Goal: Task Accomplishment & Management: Manage account settings

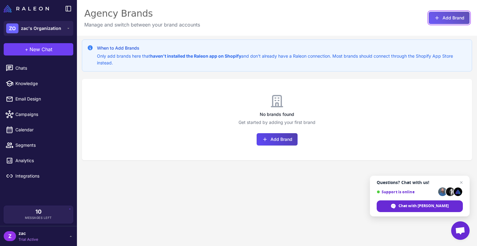
click at [444, 21] on button "Add Brand" at bounding box center [449, 18] width 41 height 12
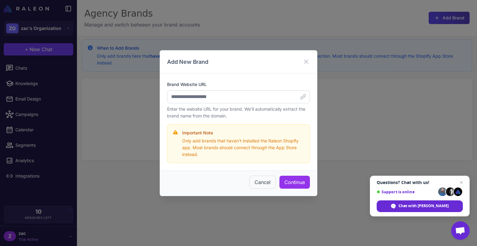
click at [155, 106] on div "Add New Brand Brand Website URL Enter the website URL for your brand. We'll aut…" at bounding box center [238, 123] width 477 height 246
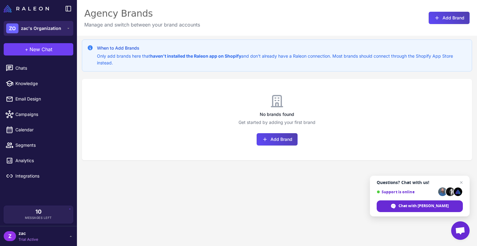
click at [37, 31] on span "zac's Organization" at bounding box center [41, 28] width 40 height 7
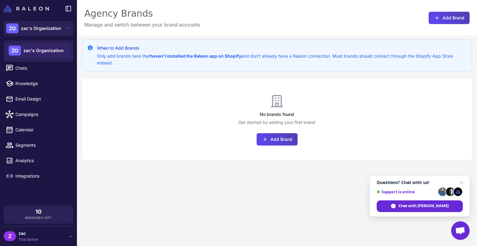
click at [209, 26] on div "Agency Brands Manage and switch between your brand accounts Add Brand" at bounding box center [277, 18] width 400 height 36
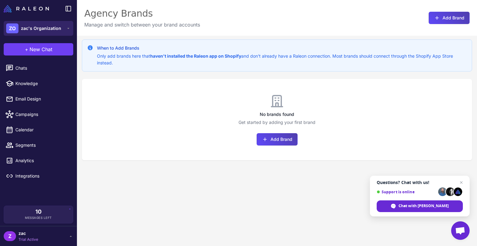
click at [60, 25] on span "zac's Organization" at bounding box center [41, 28] width 40 height 7
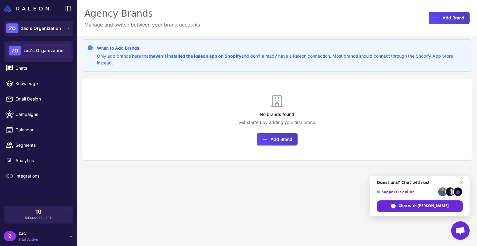
click at [119, 172] on div "When to Add Brands Only add brands here that haven't installed the Raleon app o…" at bounding box center [277, 159] width 400 height 246
click at [27, 231] on span "zac" at bounding box center [28, 233] width 20 height 7
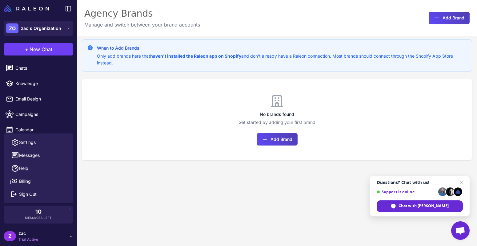
click at [134, 223] on div "When to Add Brands Only add brands here that haven't installed the Raleon app o…" at bounding box center [277, 159] width 400 height 246
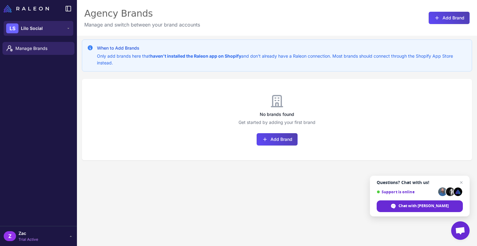
click at [57, 29] on button "LS Lilo Social" at bounding box center [39, 28] width 70 height 15
click at [189, 27] on p "Manage and switch between your brand accounts" at bounding box center [142, 24] width 116 height 7
click at [273, 142] on button "Add Brand" at bounding box center [277, 139] width 41 height 12
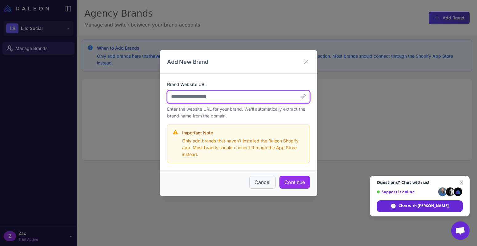
click at [190, 93] on input "Brand Website URL" at bounding box center [238, 96] width 143 height 13
paste input "**********"
type input "**********"
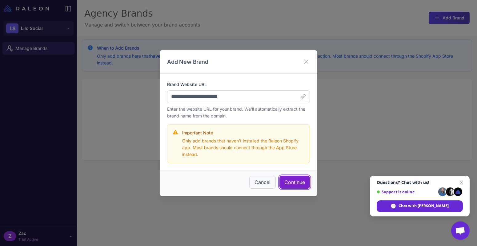
click at [294, 177] on button "Continue" at bounding box center [295, 181] width 30 height 13
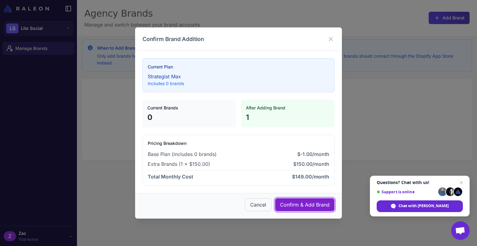
click at [306, 204] on button "Confirm & Add Brand" at bounding box center [304, 204] width 59 height 13
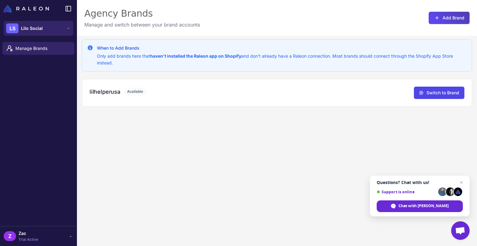
click at [39, 29] on span "Lilo Social" at bounding box center [32, 28] width 22 height 7
click at [89, 4] on div "Agency Brands Manage and switch between your brand accounts Add Brand" at bounding box center [277, 18] width 400 height 36
click at [69, 7] on icon at bounding box center [68, 8] width 7 height 7
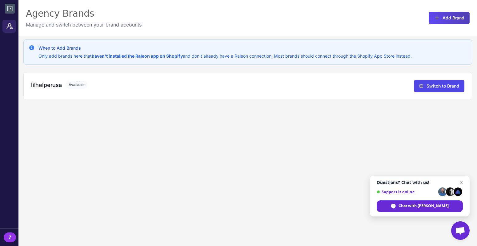
click at [13, 9] on icon at bounding box center [9, 8] width 7 height 7
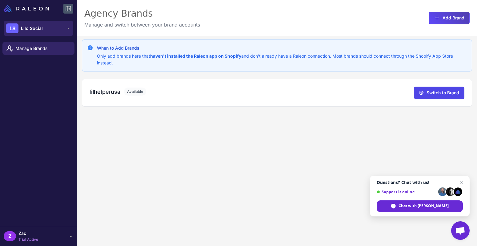
click at [36, 30] on span "Lilo Social" at bounding box center [32, 28] width 22 height 7
click at [37, 30] on span "Lilo Social" at bounding box center [32, 28] width 22 height 7
click at [433, 17] on button "Add Brand" at bounding box center [449, 18] width 41 height 12
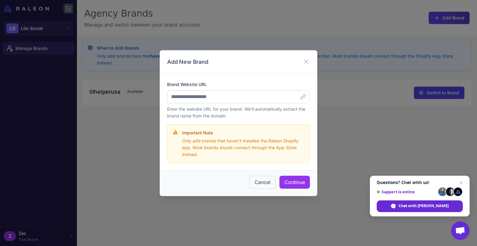
click at [356, 131] on div "Add New Brand Brand Website URL Enter the website URL for your brand. We'll aut…" at bounding box center [238, 123] width 477 height 246
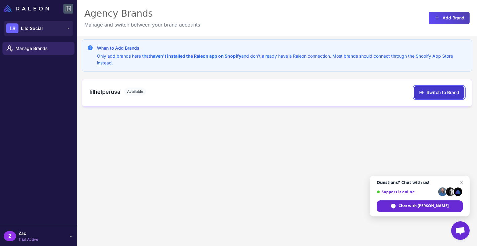
click at [429, 92] on button "Switch to Brand" at bounding box center [439, 92] width 50 height 12
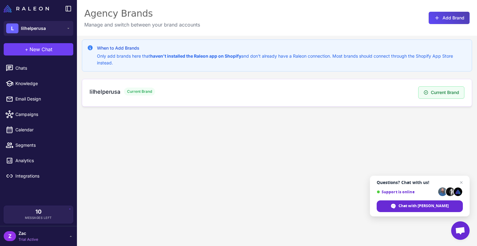
click at [239, 88] on div "lilhelperusa Current Brand" at bounding box center [254, 91] width 329 height 8
click at [61, 26] on button "L lilhelperusa" at bounding box center [39, 28] width 70 height 15
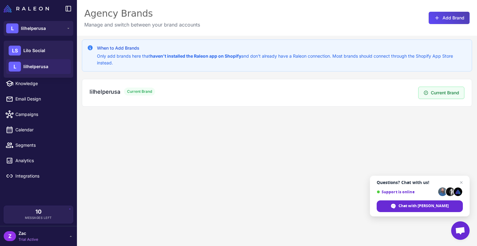
click at [205, 11] on div "Agency Brands Manage and switch between your brand accounts Add Brand" at bounding box center [277, 18] width 400 height 36
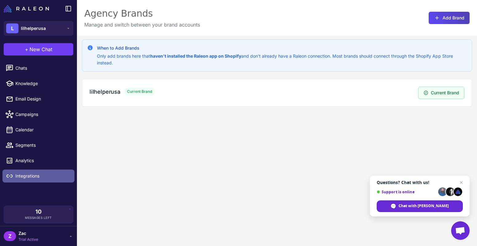
click at [36, 179] on span "Integrations" at bounding box center [42, 175] width 54 height 7
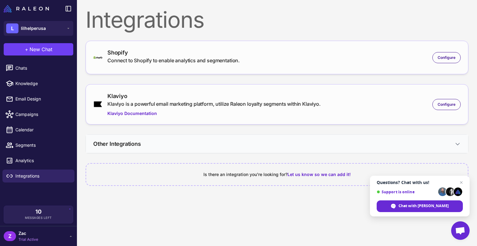
click at [373, 144] on button "Other Integrations" at bounding box center [277, 144] width 382 height 18
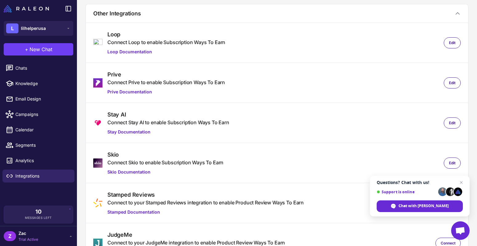
scroll to position [191, 0]
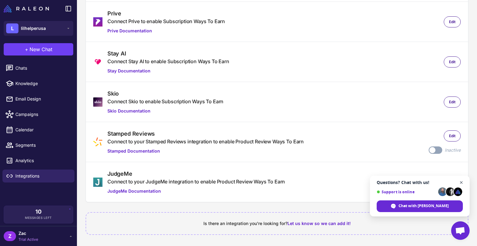
click at [461, 183] on span "Open chat" at bounding box center [462, 183] width 8 height 8
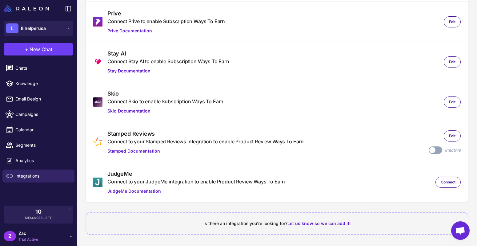
scroll to position [0, 0]
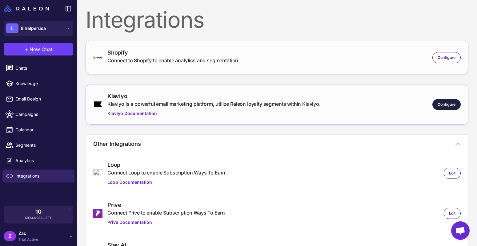
click at [450, 103] on span "Configure" at bounding box center [447, 105] width 18 height 6
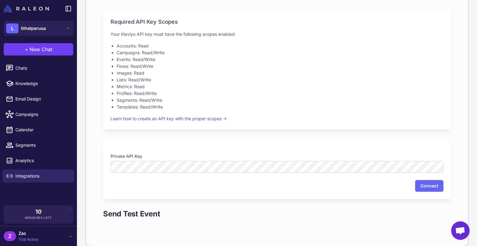
scroll to position [163, 0]
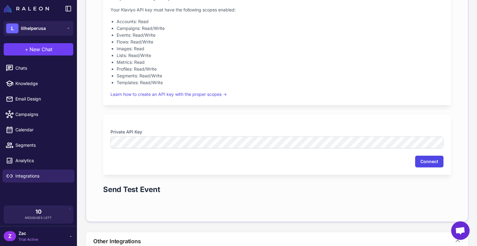
click at [436, 161] on button "Connect" at bounding box center [429, 161] width 28 height 12
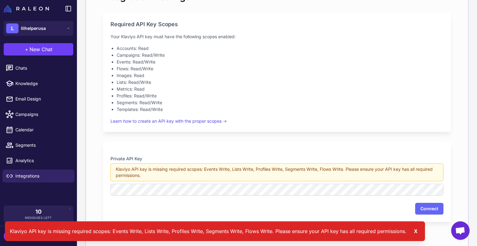
scroll to position [137, 0]
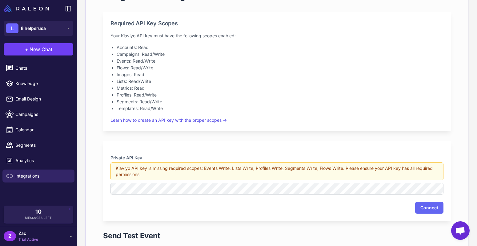
click at [200, 145] on div "Private API Key Klaviyo API key is missing required scopes: Events Write, Lists…" at bounding box center [277, 181] width 348 height 80
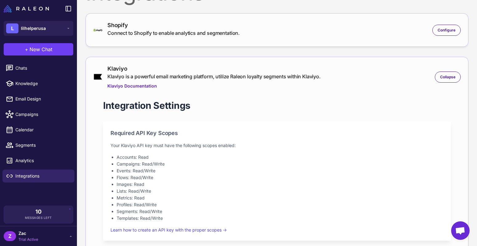
scroll to position [0, 0]
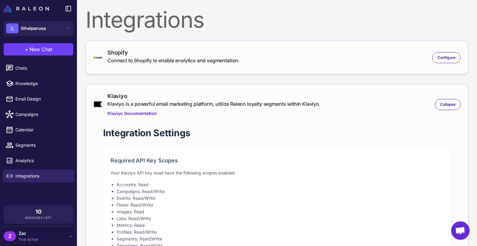
click at [218, 60] on div "Connect to Shopify to enable analytics and segmentation." at bounding box center [173, 60] width 132 height 7
click at [445, 59] on span "Configure" at bounding box center [447, 58] width 18 height 6
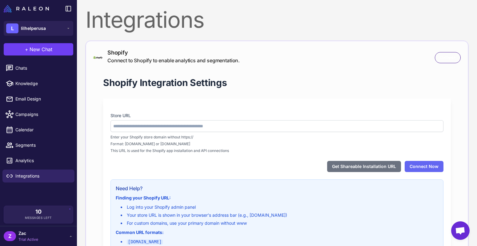
type input "**********"
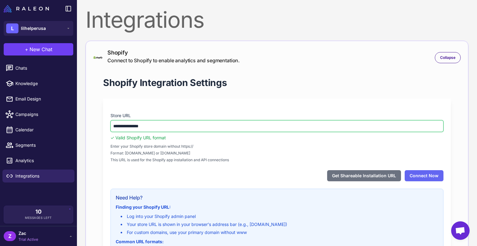
click at [180, 126] on input "**********" at bounding box center [277, 126] width 333 height 12
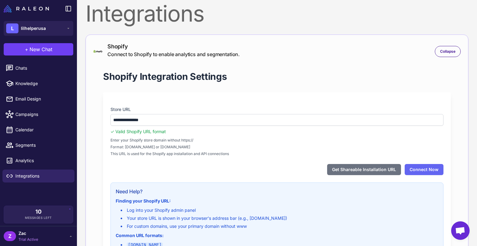
click at [191, 100] on div "**********" at bounding box center [277, 184] width 348 height 185
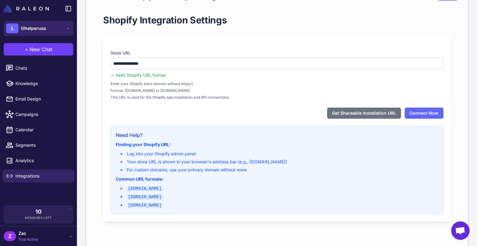
click at [57, 29] on button "L lilhelperusa" at bounding box center [39, 28] width 70 height 15
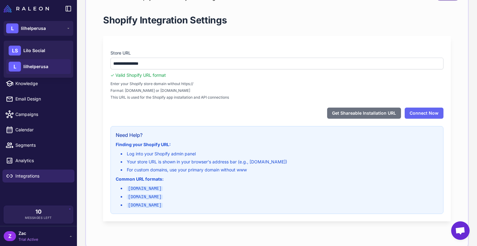
click at [38, 193] on div "Chats Knowledge Email Design Campaigns Calendar Segments Analytics Integrations" at bounding box center [38, 132] width 77 height 146
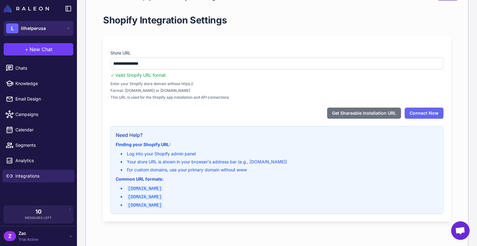
click at [43, 32] on div "L lilhelperusa" at bounding box center [26, 28] width 40 height 10
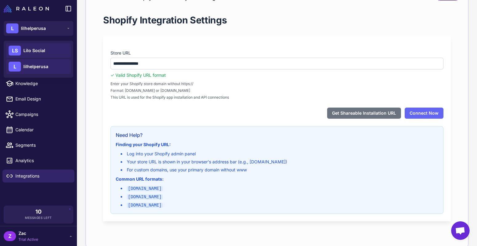
click at [41, 48] on span "Lilo Social" at bounding box center [34, 50] width 22 height 7
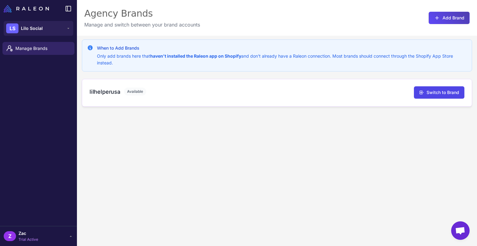
click at [201, 104] on div "lilhelperusa Available Switch to Brand" at bounding box center [277, 93] width 390 height 28
click at [103, 86] on div "lilhelperusa Available Switch to Brand" at bounding box center [277, 93] width 390 height 28
click at [118, 88] on h3 "lilhelperusa" at bounding box center [105, 91] width 31 height 8
click at [433, 18] on button "Add Brand" at bounding box center [449, 18] width 41 height 12
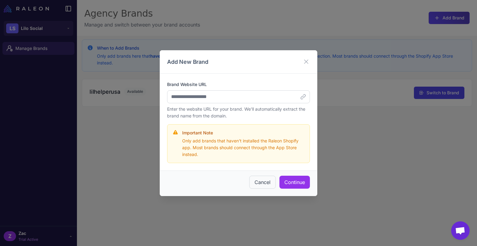
click at [338, 107] on div "Add New Brand Brand Website URL Enter the website URL for your brand. We'll aut…" at bounding box center [238, 123] width 477 height 246
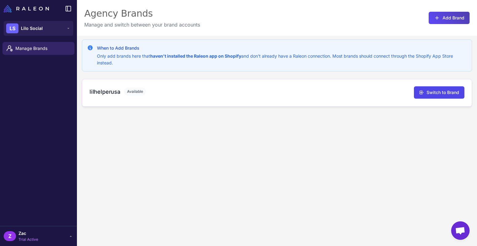
click at [143, 100] on div "lilhelperusa Available Switch to Brand" at bounding box center [277, 93] width 390 height 28
click at [421, 92] on icon at bounding box center [421, 92] width 5 height 5
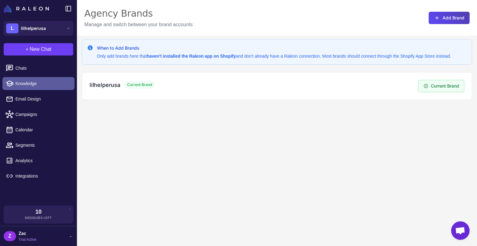
click at [29, 81] on span "Knowledge" at bounding box center [42, 83] width 54 height 7
select select
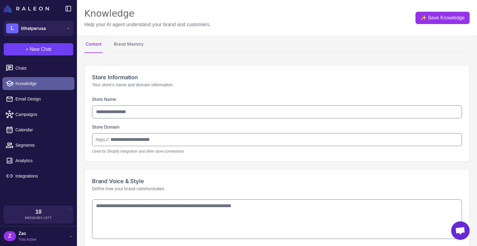
type input "**********"
type textarea "**********"
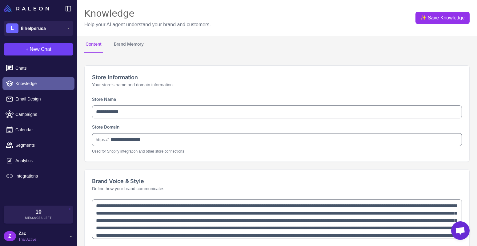
type textarea "**********"
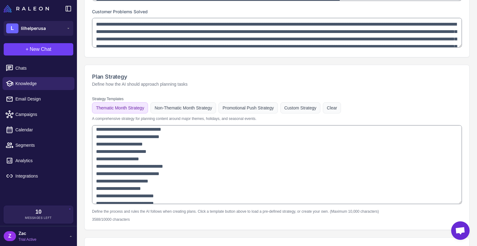
scroll to position [78, 0]
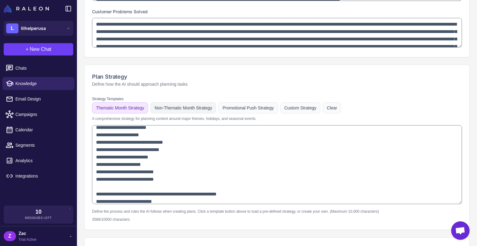
click at [219, 110] on button "Non-Thematic Month Strategy" at bounding box center [248, 107] width 59 height 11
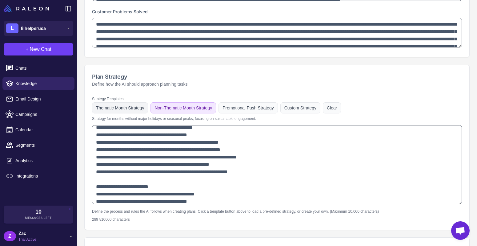
click at [131, 112] on button "Thematic Month Strategy" at bounding box center [120, 107] width 56 height 11
type textarea "**********"
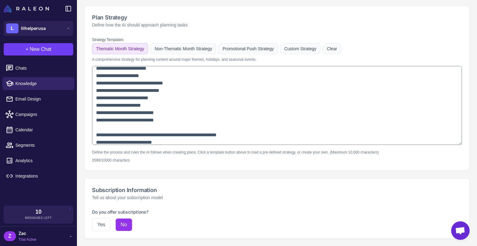
scroll to position [451, 0]
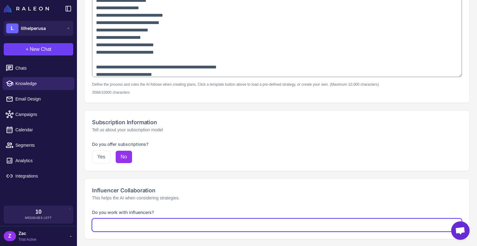
click at [166, 226] on select "**********" at bounding box center [277, 224] width 370 height 13
select select "***"
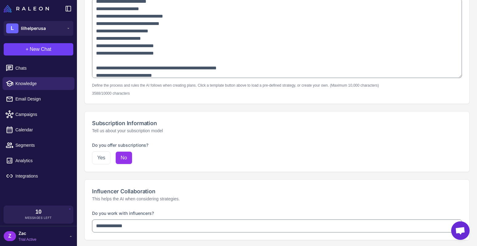
click at [181, 199] on p "This helps the AI when considering strategies." at bounding box center [277, 198] width 370 height 7
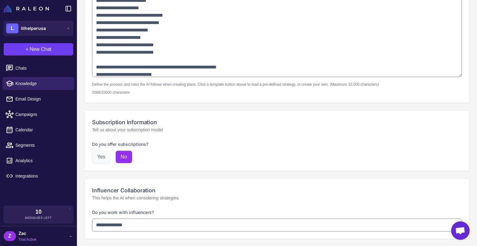
click at [103, 154] on button "Yes" at bounding box center [101, 156] width 18 height 13
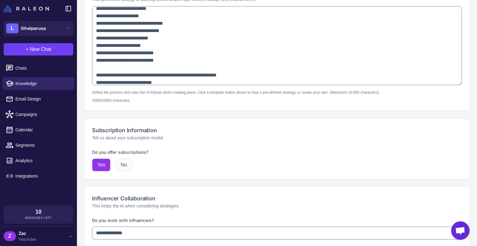
click at [127, 165] on button "No" at bounding box center [123, 164] width 17 height 13
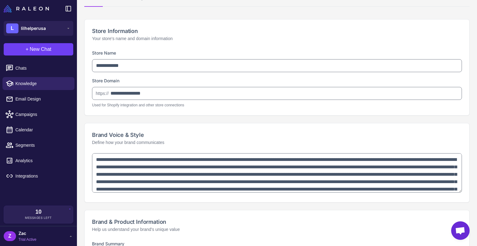
scroll to position [0, 0]
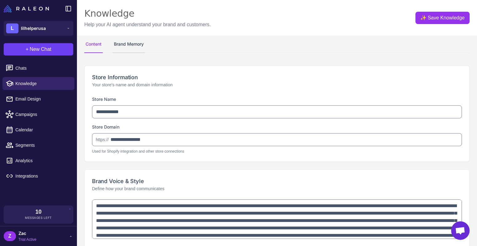
click at [137, 46] on button "Brand Memory" at bounding box center [129, 44] width 32 height 17
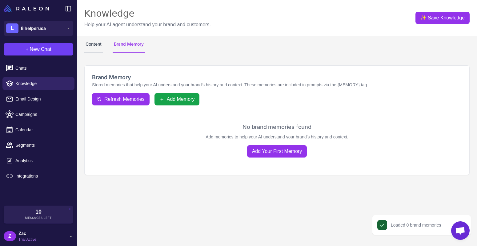
click at [97, 48] on button "Content" at bounding box center [93, 44] width 18 height 17
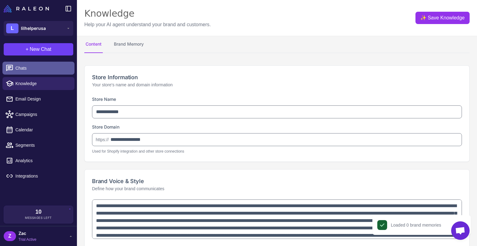
click at [45, 65] on span "Chats" at bounding box center [42, 68] width 54 height 7
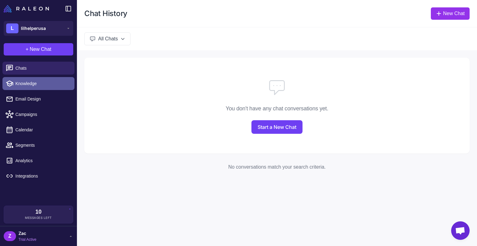
click at [42, 84] on span "Knowledge" at bounding box center [42, 83] width 54 height 7
select select
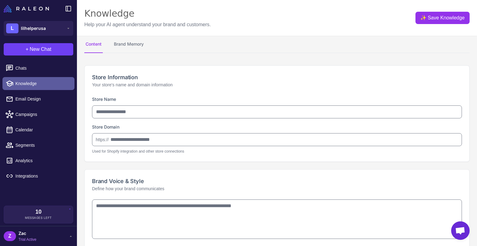
type input "**********"
type textarea "**********"
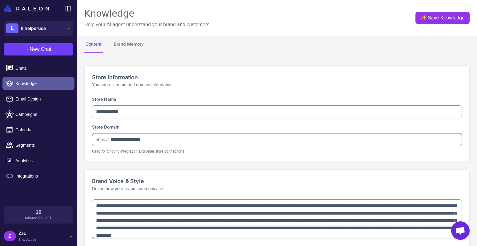
type textarea "**********"
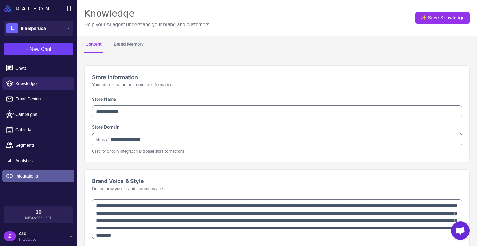
click at [37, 173] on span "Integrations" at bounding box center [42, 175] width 54 height 7
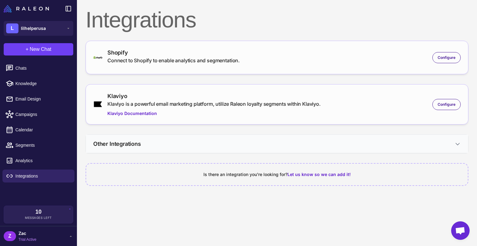
click at [133, 142] on h3 "Other Integrations" at bounding box center [117, 143] width 48 height 8
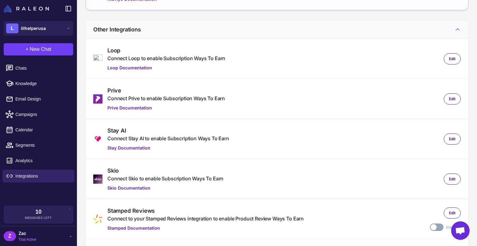
scroll to position [116, 0]
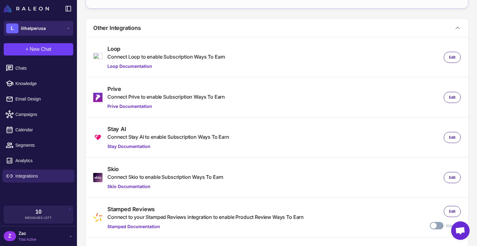
click at [47, 22] on button "L lilhelperusa" at bounding box center [39, 28] width 70 height 15
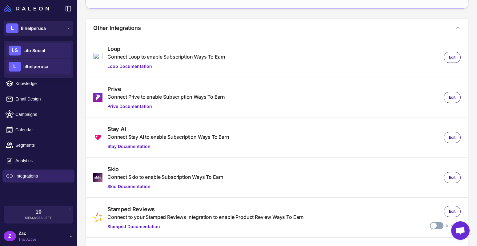
click at [42, 53] on span "Lilo Social" at bounding box center [34, 50] width 22 height 7
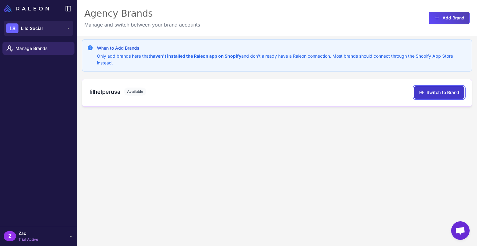
click at [433, 92] on button "Switch to Brand" at bounding box center [439, 92] width 50 height 12
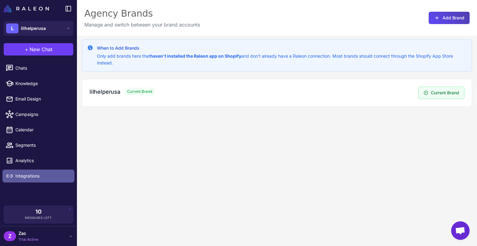
click at [34, 175] on span "Integrations" at bounding box center [42, 175] width 54 height 7
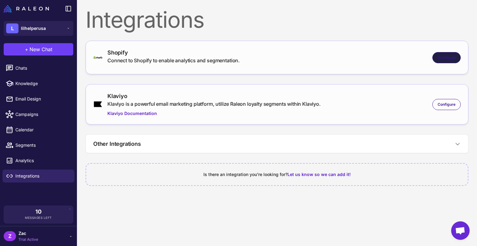
click at [452, 59] on span "Configure" at bounding box center [447, 58] width 18 height 6
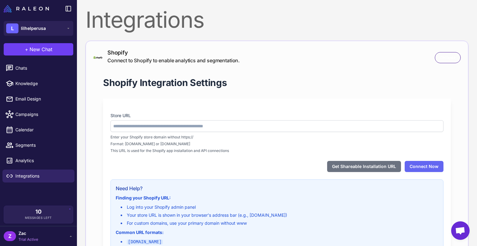
type input "**********"
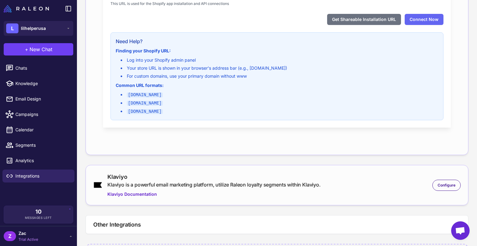
scroll to position [187, 0]
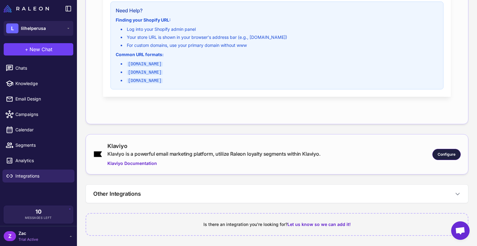
click at [454, 157] on div "Configure" at bounding box center [447, 154] width 28 height 11
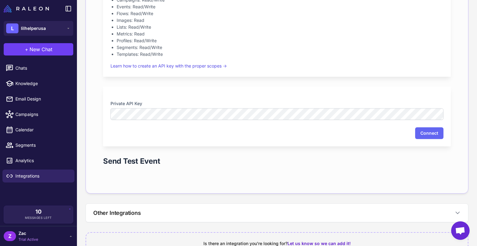
scroll to position [447, 0]
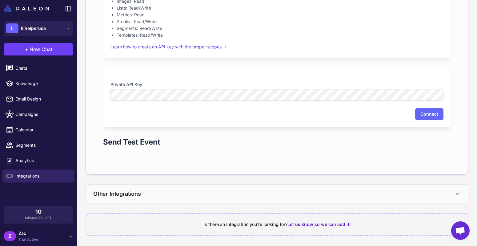
click at [270, 195] on button "Other Integrations" at bounding box center [277, 193] width 382 height 18
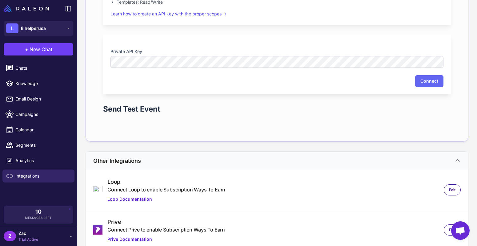
click at [271, 161] on button "Other Integrations" at bounding box center [277, 160] width 382 height 18
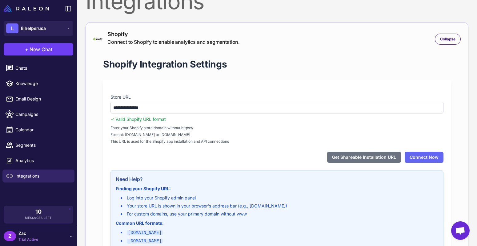
scroll to position [0, 0]
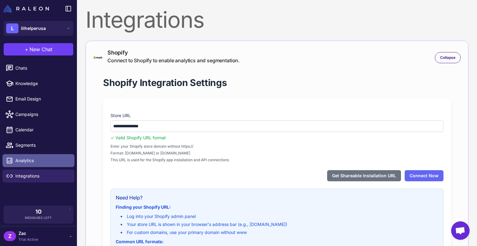
click at [42, 161] on span "Analytics" at bounding box center [42, 160] width 54 height 7
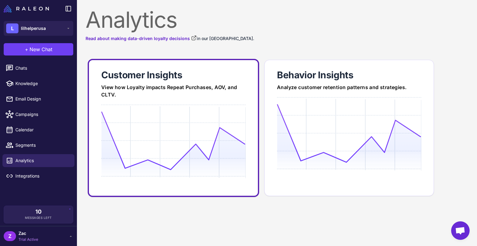
click at [148, 98] on link "Customer Insights View how Loyalty impacts Repeat Purchases, AOV, and CLTV." at bounding box center [173, 128] width 171 height 138
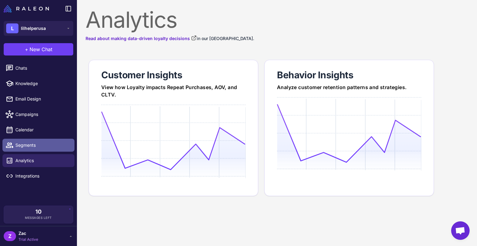
click at [23, 148] on link "Segments" at bounding box center [38, 145] width 72 height 13
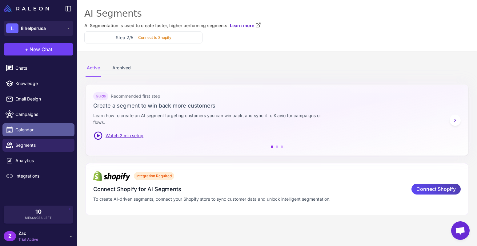
click at [39, 128] on span "Calendar" at bounding box center [42, 129] width 54 height 7
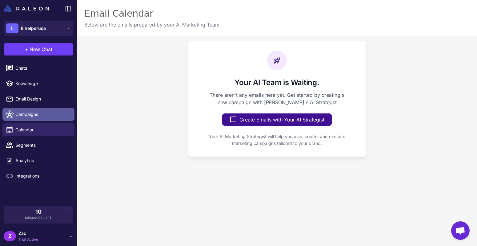
click at [46, 116] on span "Campaigns" at bounding box center [42, 114] width 54 height 7
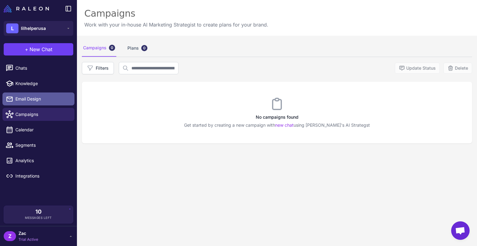
click at [49, 100] on span "Email Design" at bounding box center [42, 98] width 54 height 7
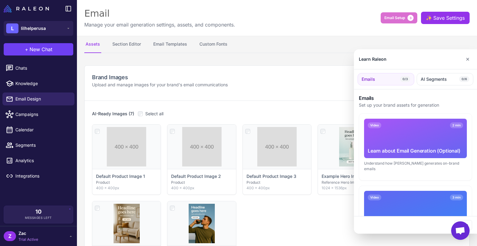
click at [51, 83] on div at bounding box center [238, 123] width 477 height 246
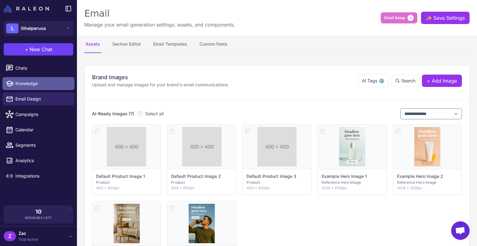
click at [35, 82] on span "Knowledge" at bounding box center [42, 83] width 54 height 7
select select
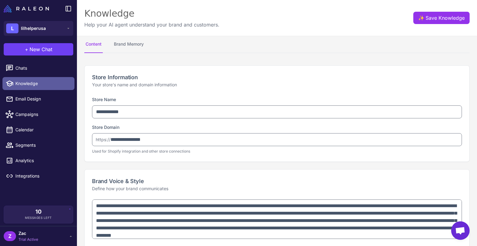
type textarea "**********"
click at [136, 50] on button "Brand Memory" at bounding box center [129, 44] width 32 height 17
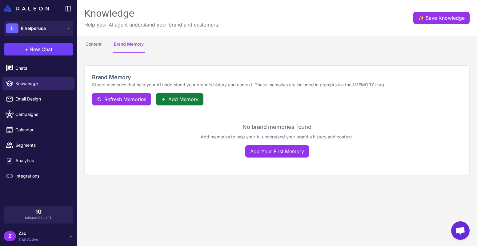
click at [164, 99] on icon at bounding box center [163, 99] width 5 height 5
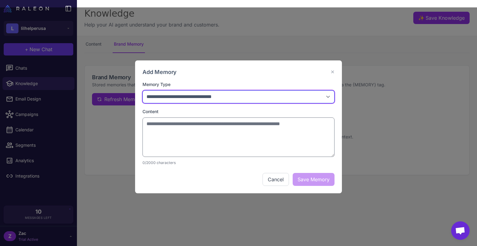
click at [166, 95] on select "**********" at bounding box center [239, 96] width 192 height 13
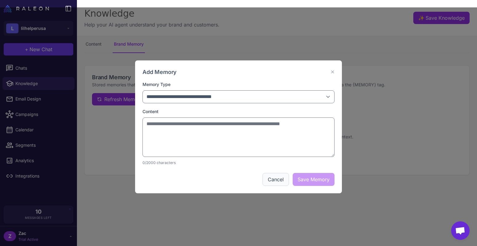
click at [273, 179] on button "Cancel" at bounding box center [276, 179] width 26 height 13
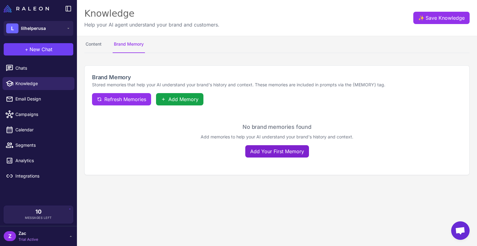
click at [261, 152] on button "Add Your First Memory" at bounding box center [277, 151] width 64 height 12
select select
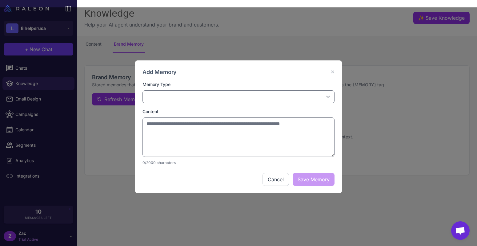
click at [391, 94] on div "**********" at bounding box center [238, 126] width 477 height 238
click at [348, 54] on div "**********" at bounding box center [238, 126] width 477 height 238
click at [334, 69] on button "✕" at bounding box center [333, 71] width 4 height 7
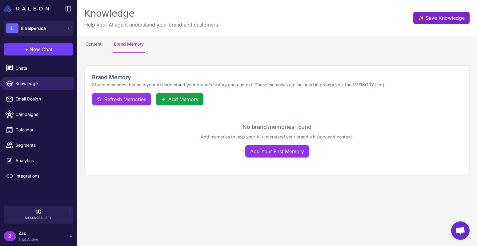
click at [432, 20] on button "✨ Save Knowledge" at bounding box center [441, 18] width 56 height 12
click at [418, 18] on button "✨ Save Knowledge" at bounding box center [441, 18] width 56 height 12
click at [89, 43] on button "Content" at bounding box center [93, 44] width 18 height 17
select select
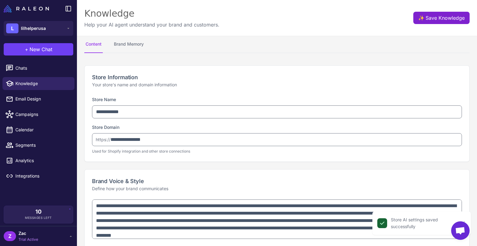
click at [445, 18] on button "✨ Save Knowledge" at bounding box center [441, 18] width 56 height 12
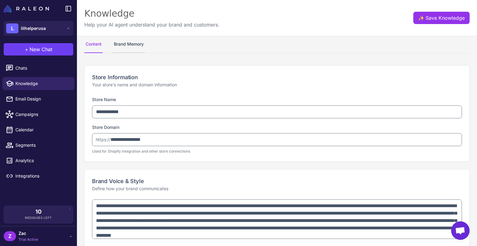
click at [125, 43] on button "Brand Memory" at bounding box center [129, 44] width 32 height 17
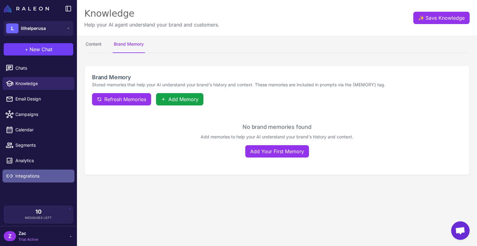
click at [37, 176] on span "Integrations" at bounding box center [42, 175] width 54 height 7
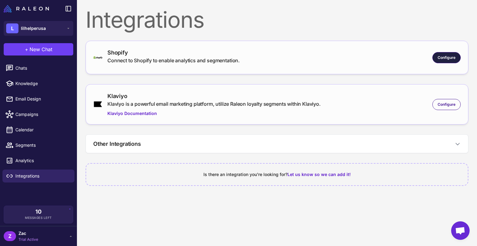
click at [446, 59] on span "Configure" at bounding box center [447, 58] width 18 height 6
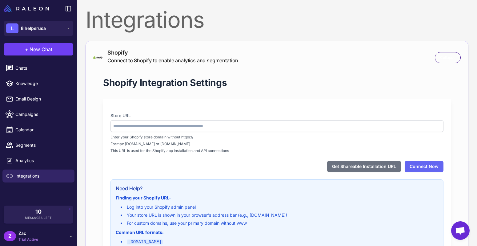
type input "**********"
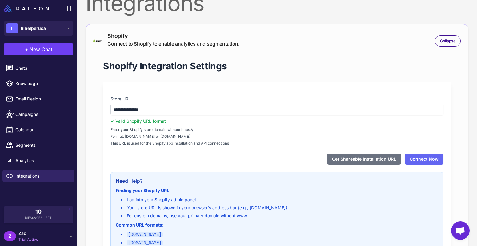
scroll to position [18, 0]
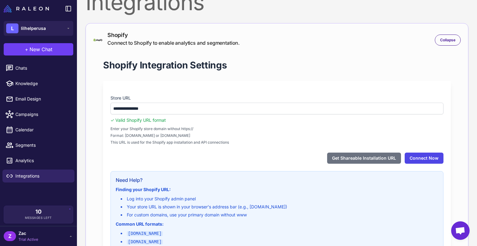
click at [424, 158] on button "Connect Now" at bounding box center [424, 157] width 39 height 11
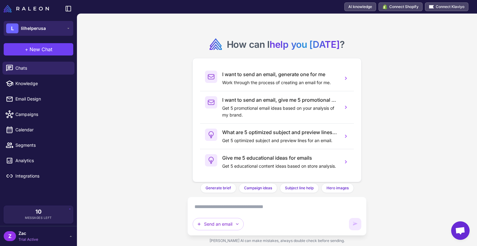
click at [40, 32] on div "L lilhelperusa" at bounding box center [26, 28] width 40 height 10
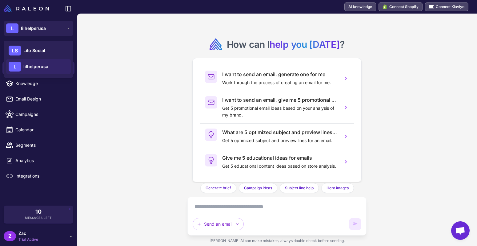
click at [119, 120] on div "How can I help you [DATE] ? I want to send an email, generate one for me Work t…" at bounding box center [277, 130] width 400 height 232
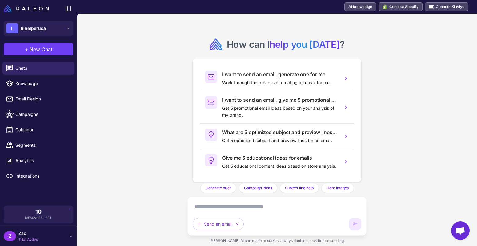
click at [39, 235] on div "Z Zac Trial Active" at bounding box center [39, 236] width 70 height 12
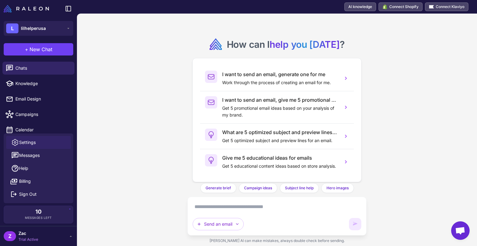
click at [42, 144] on link "Settings" at bounding box center [38, 142] width 65 height 13
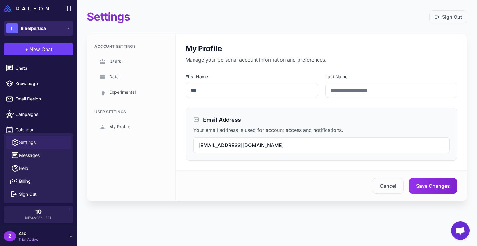
click at [48, 30] on button "L lilhelperusa" at bounding box center [39, 28] width 70 height 15
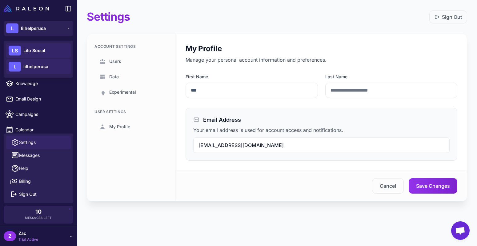
click at [44, 49] on span "Lilo Social" at bounding box center [34, 50] width 22 height 7
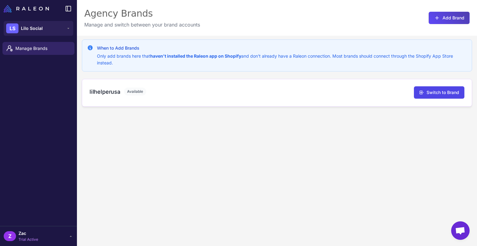
click at [99, 92] on h3 "lilhelperusa" at bounding box center [105, 91] width 31 height 8
click at [38, 48] on span "Manage Brands" at bounding box center [42, 48] width 54 height 7
click at [43, 49] on span "Manage Brands" at bounding box center [42, 48] width 54 height 7
click at [42, 49] on span "Manage Brands" at bounding box center [42, 48] width 54 height 7
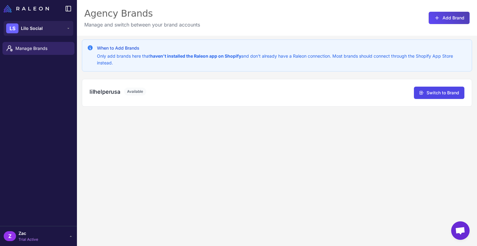
click at [214, 108] on div "When to Add Brands Only add brands here that haven't installed the Raleon app o…" at bounding box center [277, 159] width 400 height 246
click at [227, 101] on div "lilhelperusa Available Switch to Brand" at bounding box center [277, 93] width 390 height 28
click at [38, 238] on div "Z Zac Trial Active" at bounding box center [39, 236] width 70 height 12
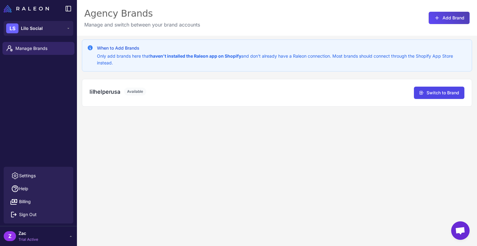
click at [215, 167] on div "When to Add Brands Only add brands here that haven't installed the Raleon app o…" at bounding box center [277, 159] width 400 height 246
click at [451, 93] on button "Switch to Brand" at bounding box center [439, 92] width 50 height 12
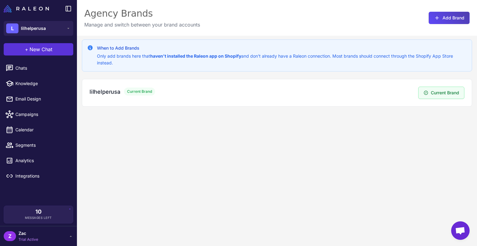
click at [33, 50] on span "New Chat" at bounding box center [41, 49] width 23 height 7
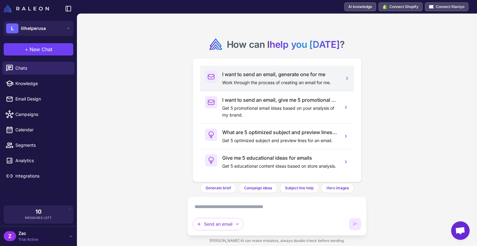
scroll to position [6, 0]
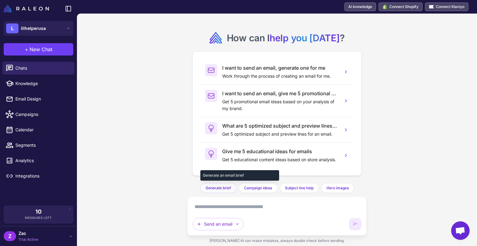
click at [213, 187] on span "Generate brief" at bounding box center [219, 188] width 26 height 6
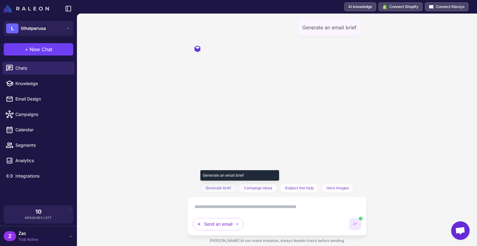
scroll to position [0, 0]
click at [175, 146] on div "Generate an email brief Generate brief Generate an email brief Campaign ideas G…" at bounding box center [277, 130] width 400 height 232
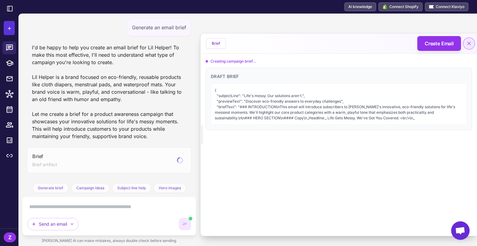
click at [471, 42] on icon at bounding box center [469, 43] width 6 height 6
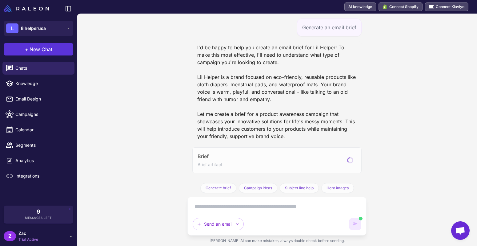
click at [34, 51] on span "New Chat" at bounding box center [41, 49] width 23 height 7
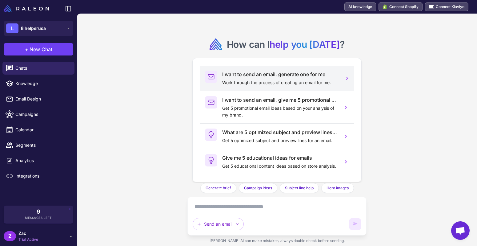
click at [345, 77] on icon at bounding box center [347, 78] width 6 height 6
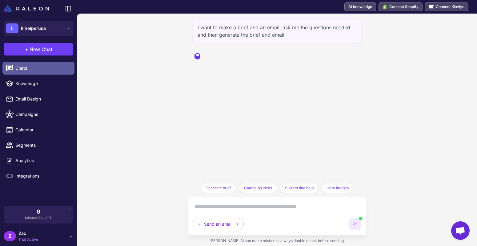
click at [35, 70] on span "Chats" at bounding box center [42, 68] width 54 height 7
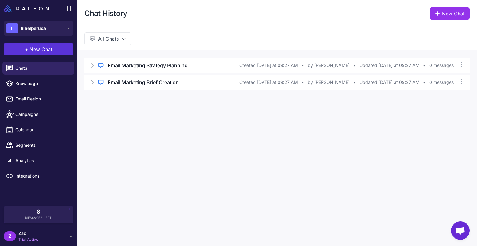
click at [38, 50] on span "New Chat" at bounding box center [41, 49] width 23 height 7
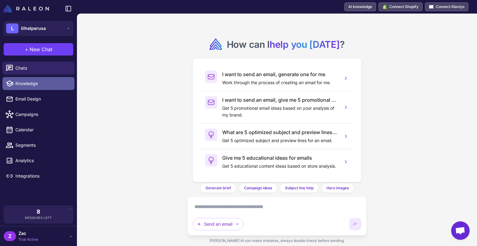
click at [41, 83] on span "Knowledge" at bounding box center [42, 83] width 54 height 7
select select
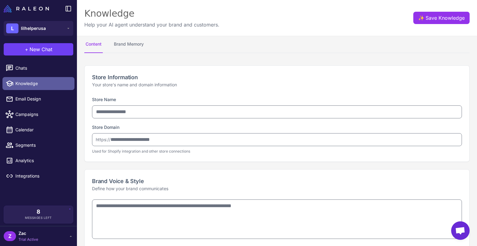
type input "**********"
type textarea "**********"
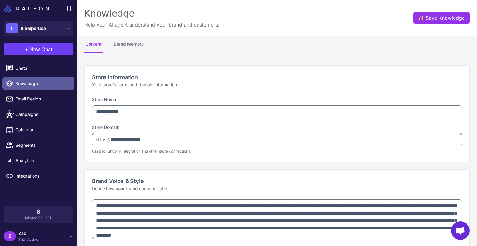
type textarea "**********"
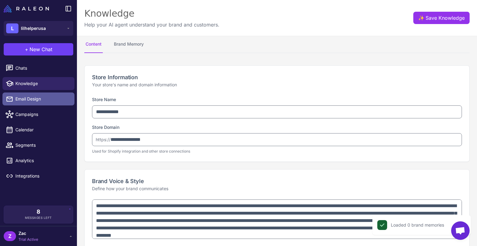
click at [35, 101] on span "Email Design" at bounding box center [42, 98] width 54 height 7
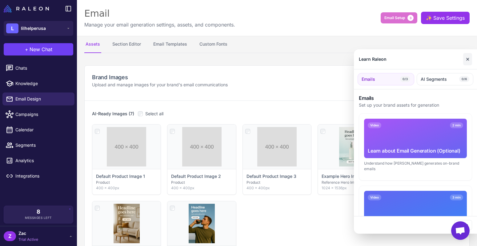
click at [466, 58] on button "✕" at bounding box center [467, 59] width 9 height 12
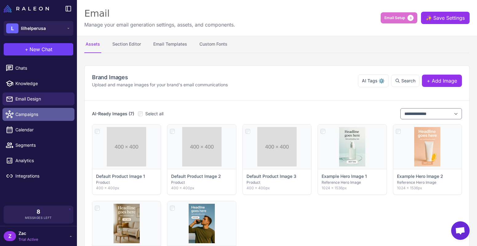
click at [41, 115] on span "Campaigns" at bounding box center [42, 114] width 54 height 7
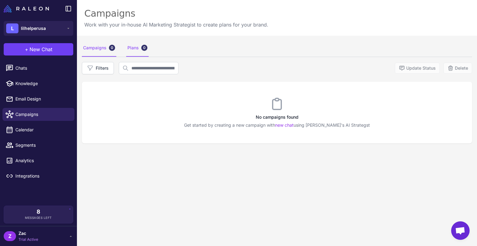
click at [134, 54] on div "Plans 0" at bounding box center [137, 47] width 22 height 17
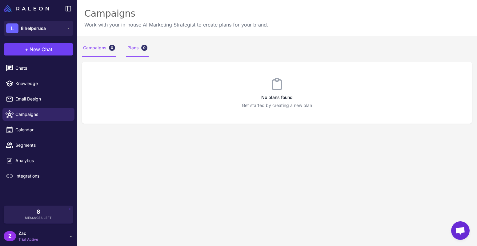
click at [96, 50] on div "Campaigns 0" at bounding box center [99, 47] width 34 height 17
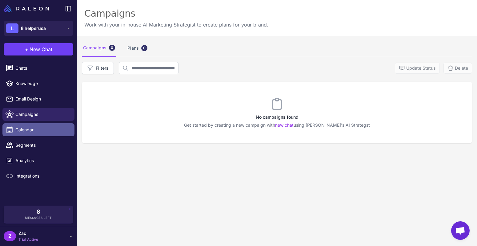
click at [30, 131] on span "Calendar" at bounding box center [42, 129] width 54 height 7
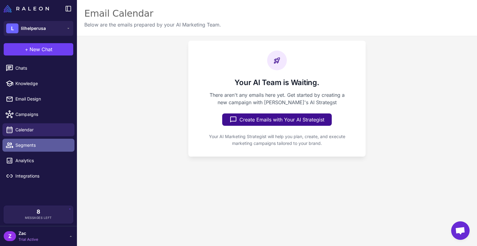
click at [33, 145] on span "Segments" at bounding box center [42, 145] width 54 height 7
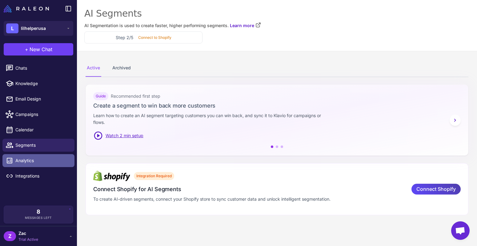
click at [30, 163] on span "Analytics" at bounding box center [42, 160] width 54 height 7
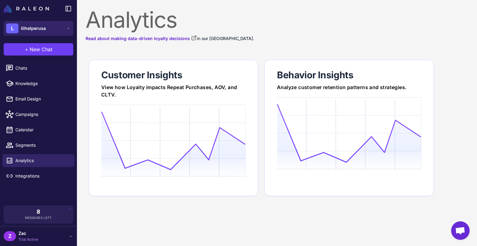
click at [43, 24] on div "L lilhelperusa" at bounding box center [26, 28] width 40 height 10
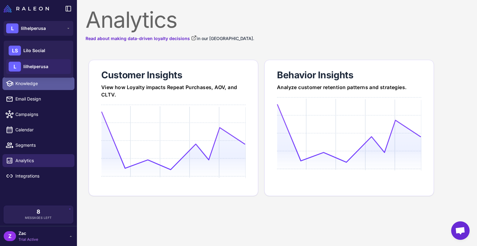
click at [36, 84] on span "Knowledge" at bounding box center [42, 83] width 54 height 7
select select
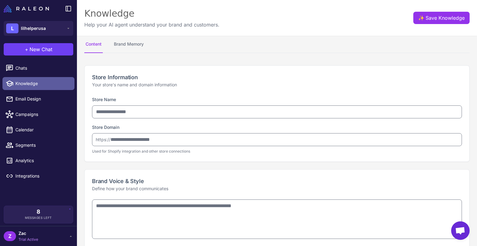
type input "**********"
type textarea "**********"
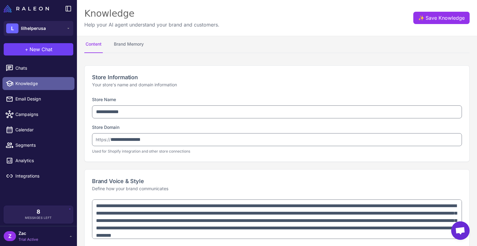
type textarea "**********"
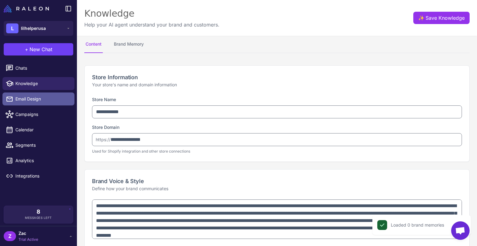
click at [34, 94] on link "Email Design" at bounding box center [38, 98] width 72 height 13
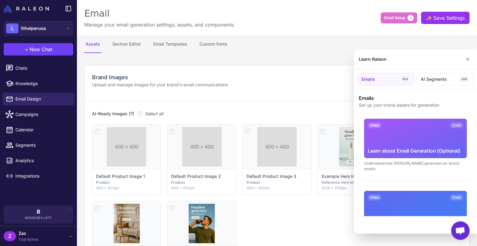
click at [38, 69] on div at bounding box center [238, 123] width 477 height 246
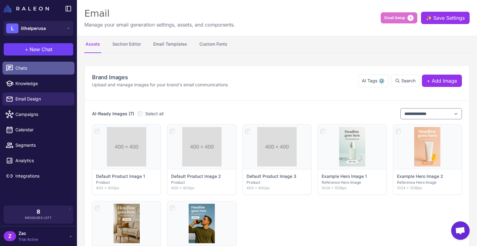
click at [35, 67] on span "Chats" at bounding box center [42, 68] width 54 height 7
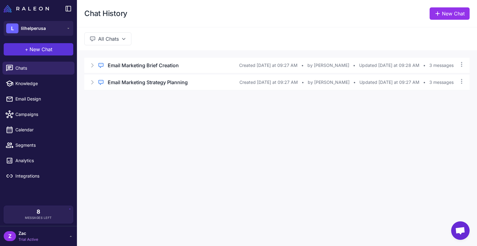
click at [51, 48] on span "New Chat" at bounding box center [41, 49] width 23 height 7
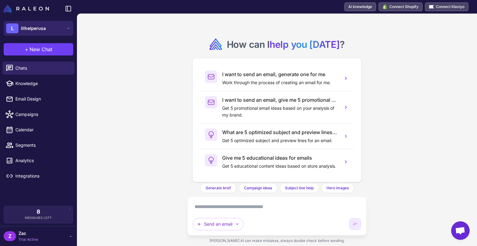
click at [43, 29] on span "lilhelperusa" at bounding box center [33, 28] width 25 height 7
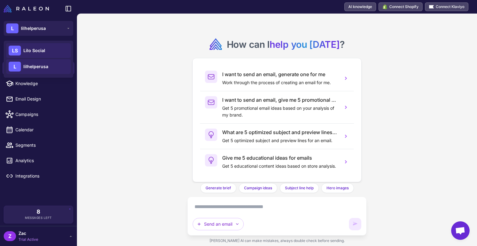
click at [37, 51] on span "Lilo Social" at bounding box center [34, 50] width 22 height 7
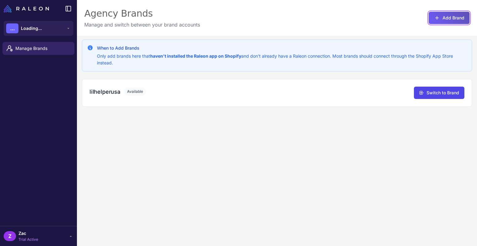
click at [441, 19] on button "Add Brand" at bounding box center [449, 18] width 41 height 12
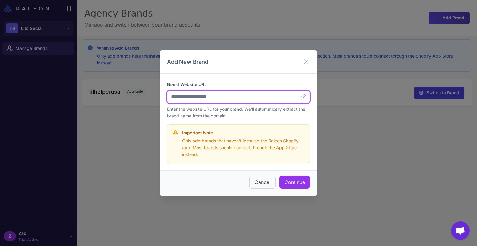
click at [184, 94] on input "Brand Website URL" at bounding box center [238, 96] width 143 height 13
paste input "**********"
type input "**********"
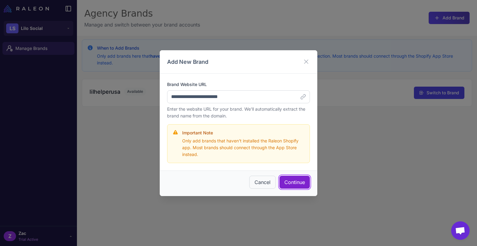
click at [305, 183] on button "Continue" at bounding box center [295, 181] width 30 height 13
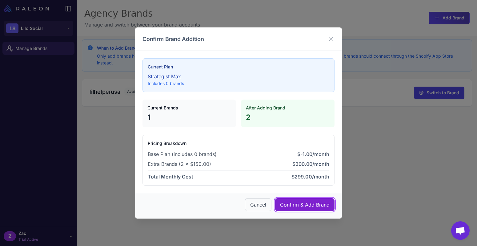
click at [296, 204] on button "Confirm & Add Brand" at bounding box center [304, 204] width 59 height 13
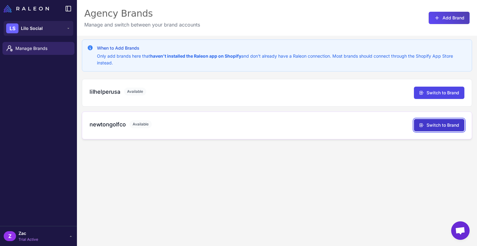
click at [436, 126] on button "Switch to Brand" at bounding box center [439, 125] width 50 height 12
